Goal: Navigation & Orientation: Find specific page/section

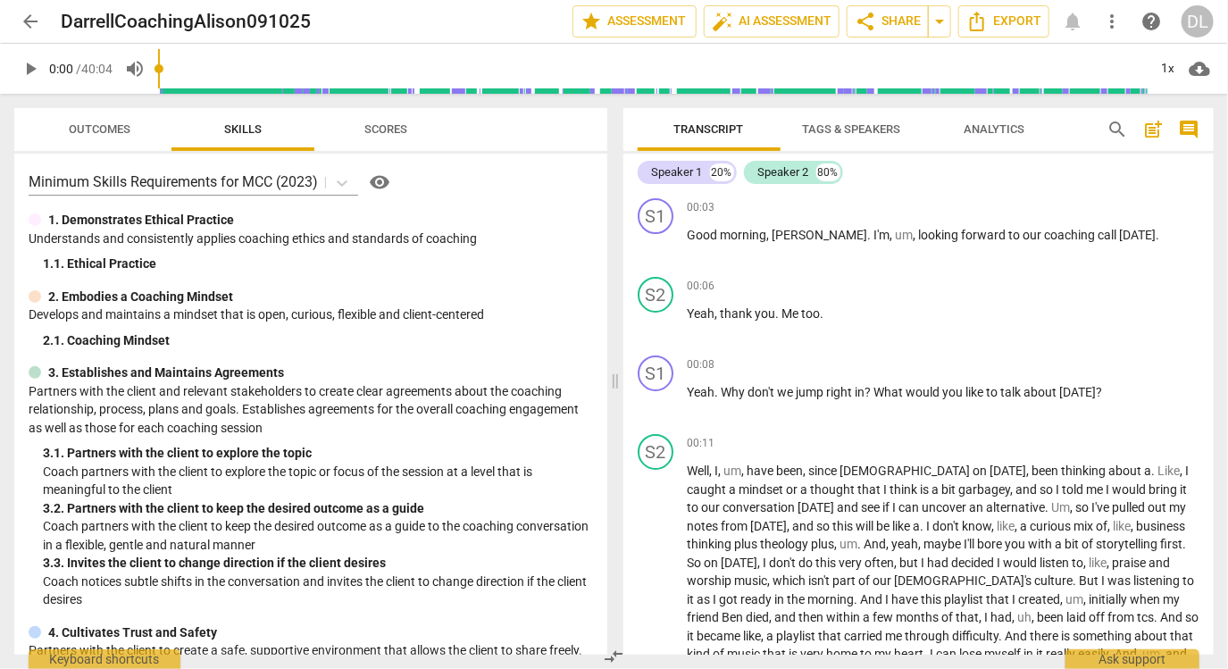
click at [27, 17] on span "arrow_back" at bounding box center [30, 21] width 21 height 21
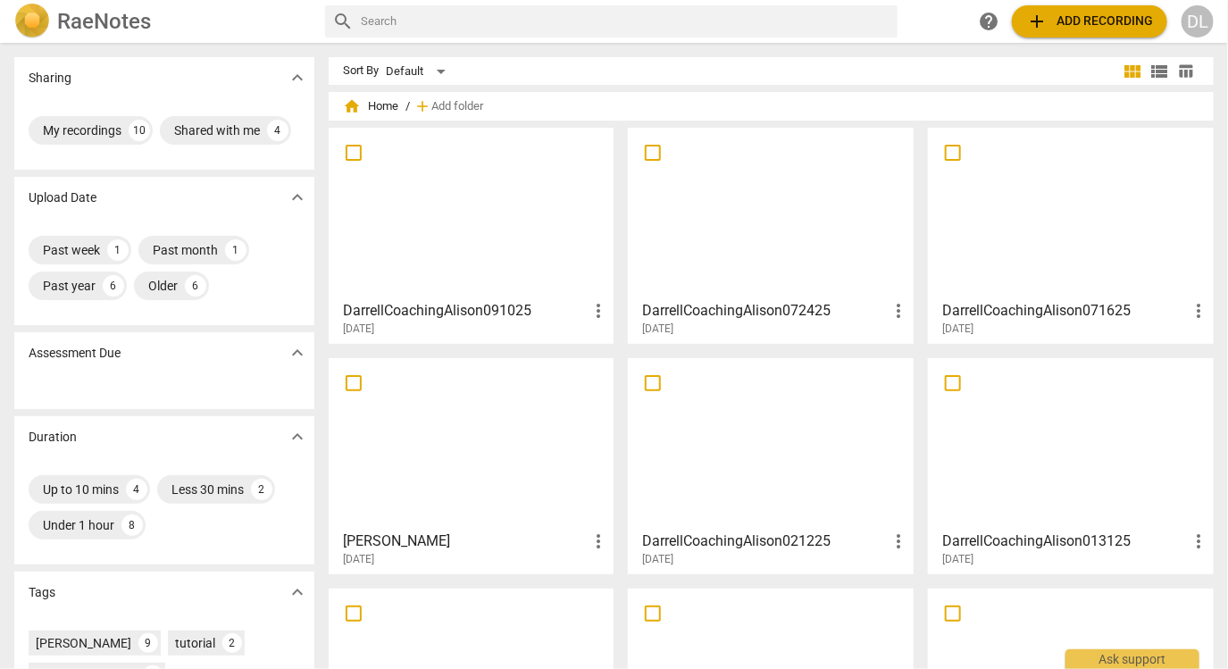
click at [492, 237] on div at bounding box center [471, 213] width 273 height 158
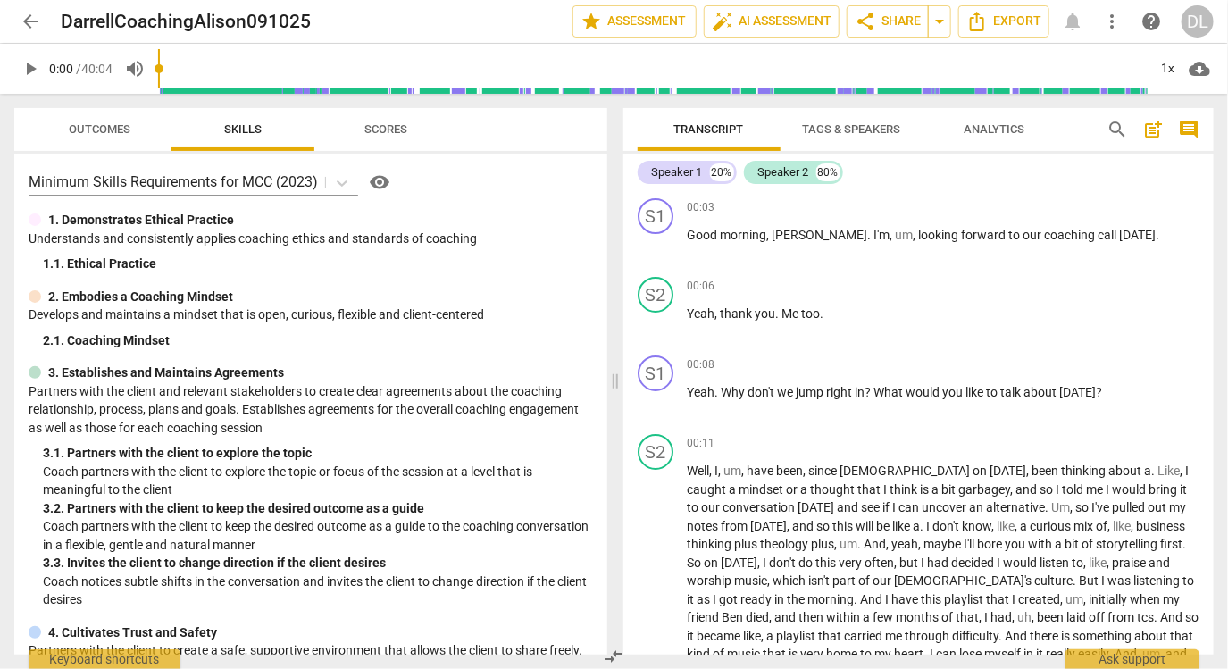
click at [33, 23] on span "arrow_back" at bounding box center [30, 21] width 21 height 21
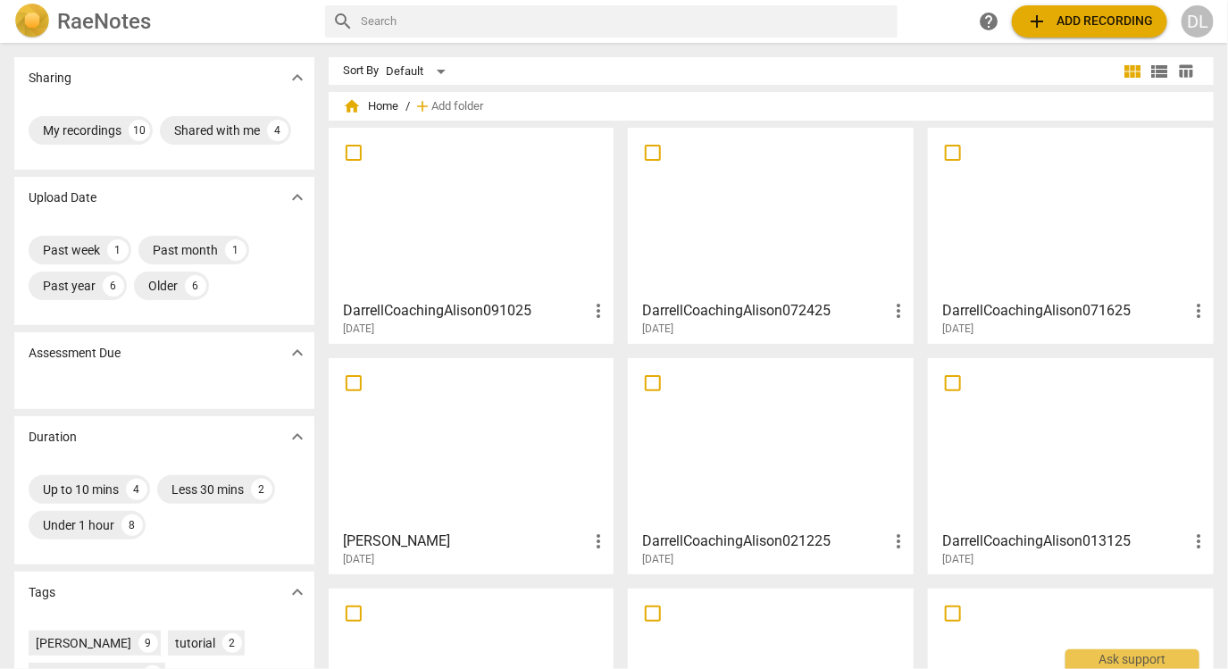
click at [784, 246] on div at bounding box center [770, 213] width 273 height 158
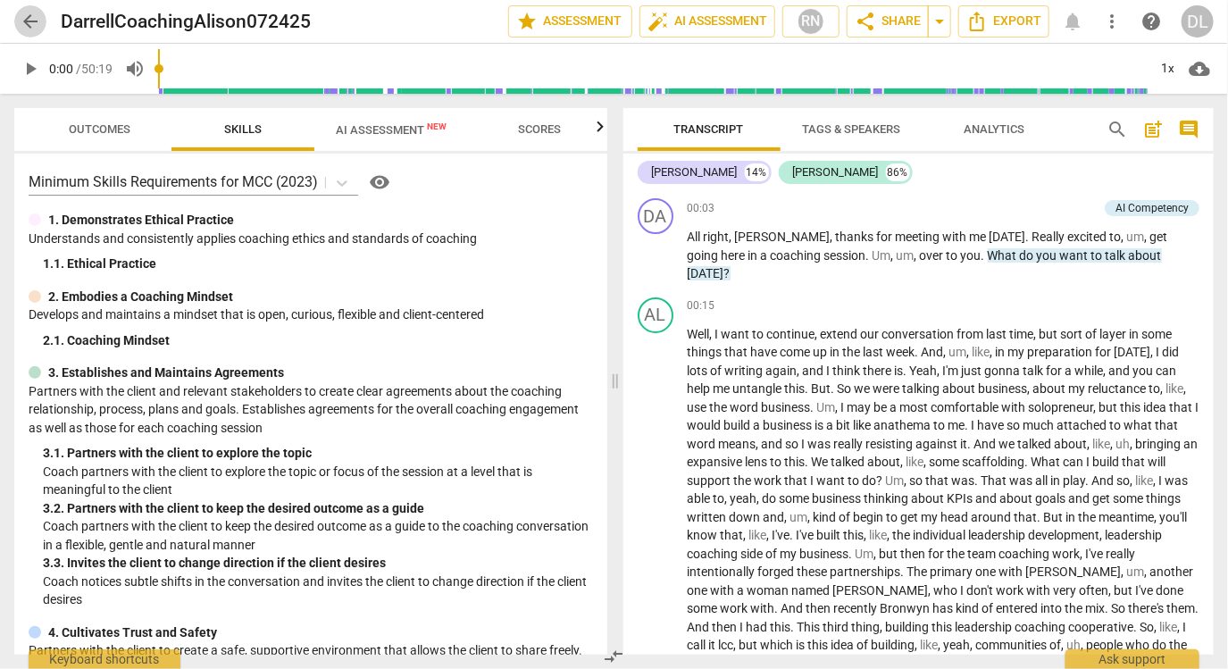
click at [26, 17] on span "arrow_back" at bounding box center [30, 21] width 21 height 21
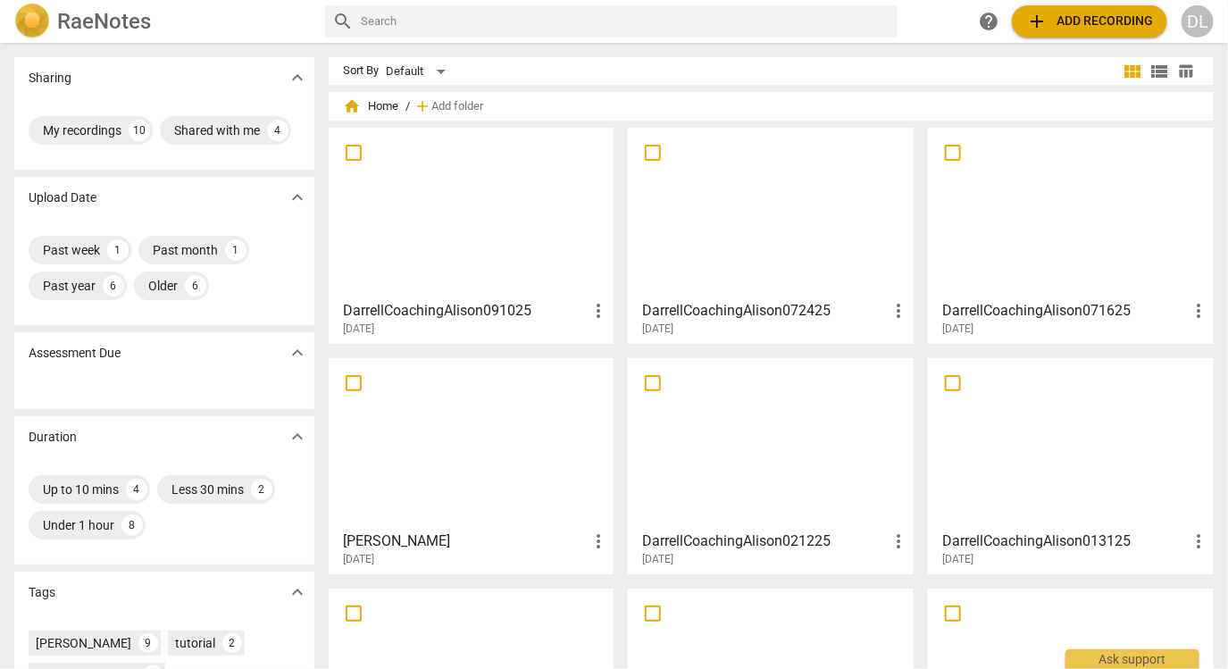
click at [1088, 263] on div at bounding box center [1071, 213] width 273 height 158
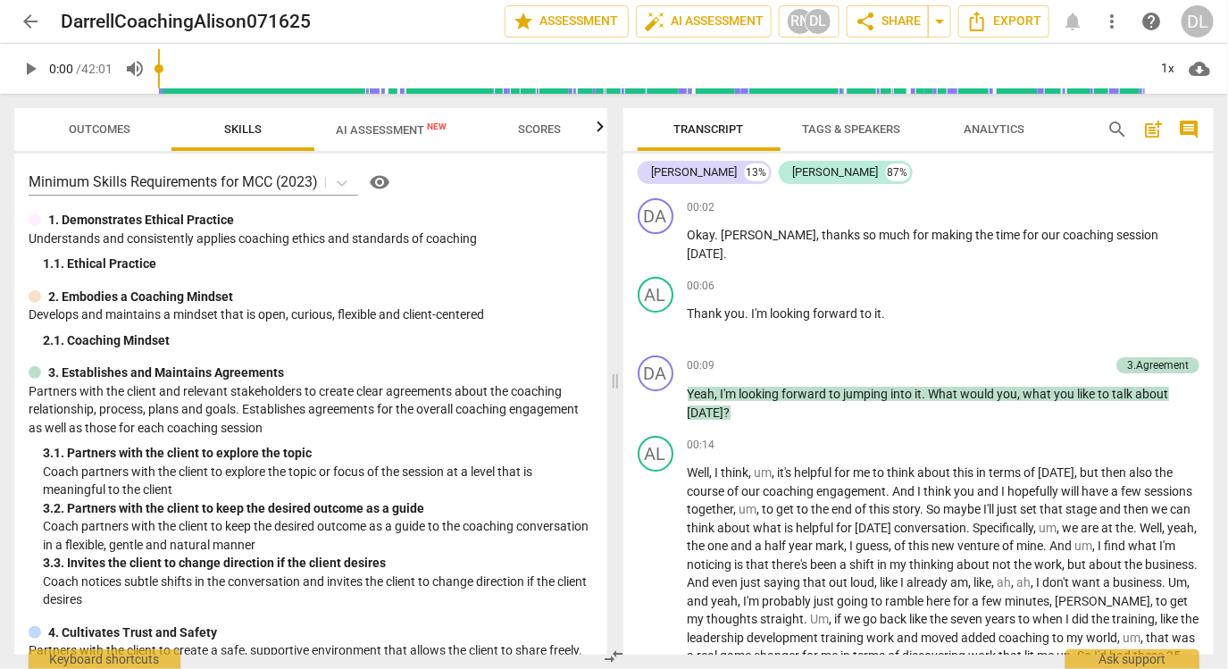
click at [26, 19] on span "arrow_back" at bounding box center [30, 21] width 21 height 21
